Goal: Register for event/course

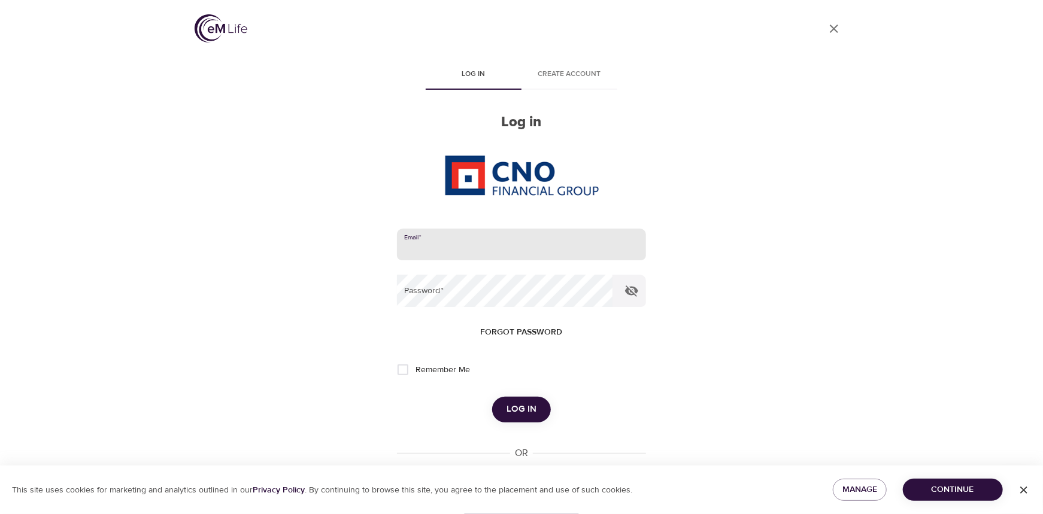
click at [503, 250] on input "email" at bounding box center [521, 245] width 249 height 32
type input "[PERSON_NAME][EMAIL_ADDRESS][PERSON_NAME][DOMAIN_NAME]"
click at [492, 397] on button "Log in" at bounding box center [521, 409] width 59 height 25
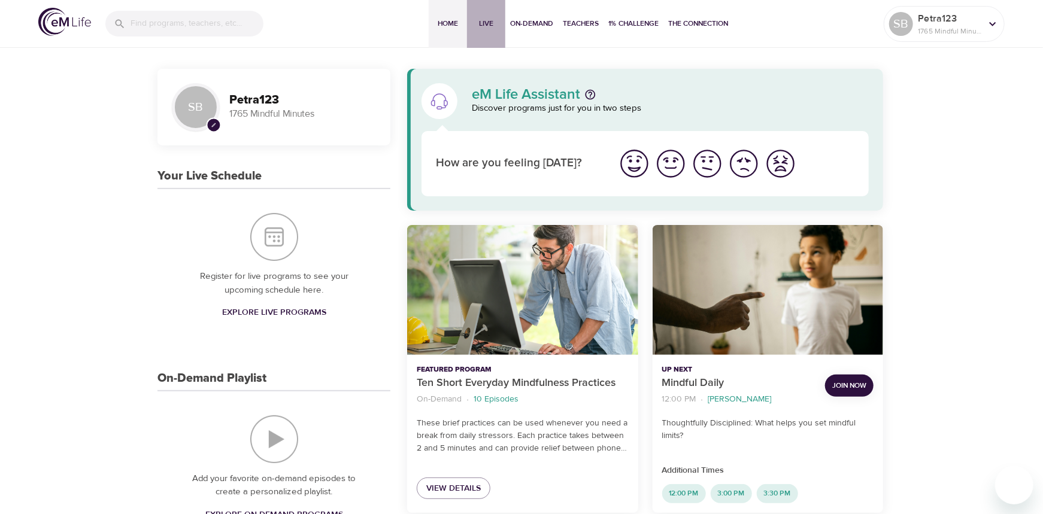
click at [487, 17] on span "Live" at bounding box center [486, 23] width 29 height 13
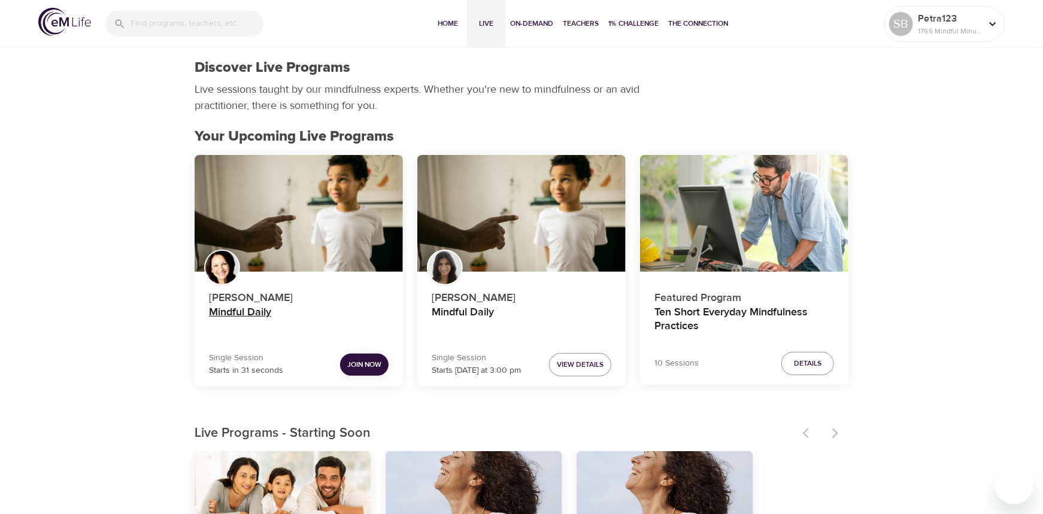
click at [255, 316] on h4 "Mindful Daily" at bounding box center [299, 320] width 180 height 29
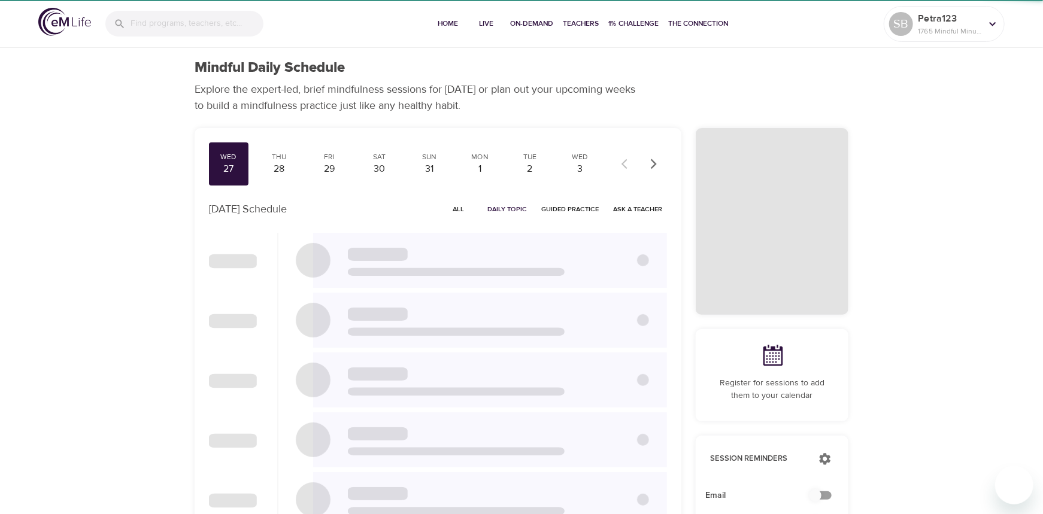
checkbox input "true"
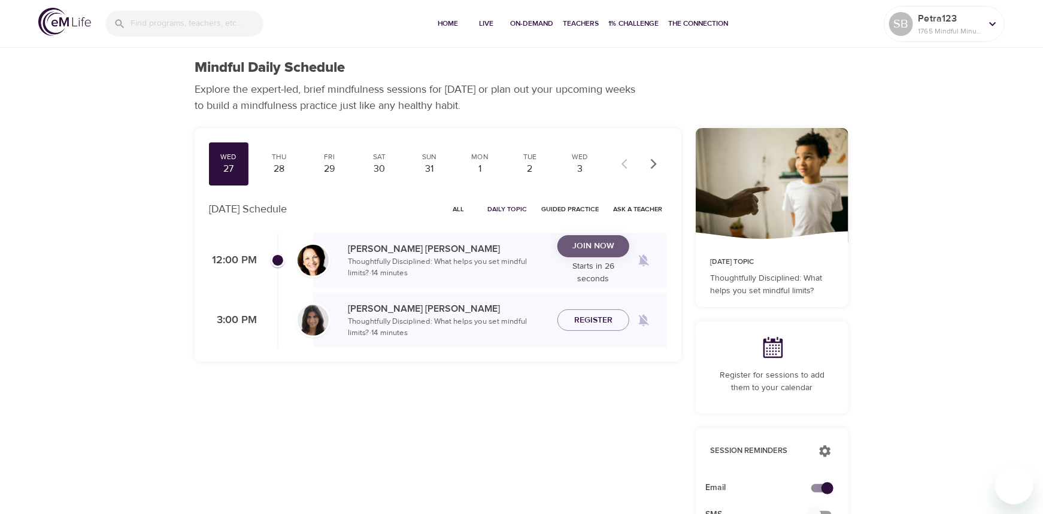
click at [578, 246] on span "Join Now" at bounding box center [593, 246] width 42 height 15
